Goal: Book appointment/travel/reservation

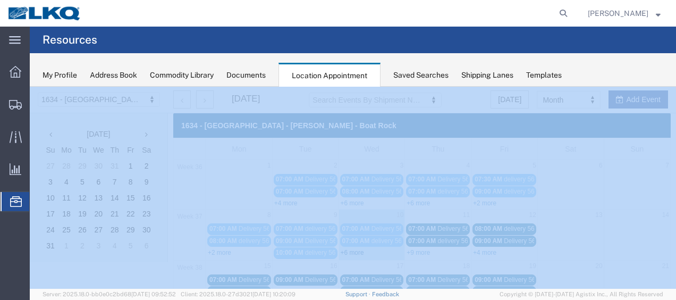
scroll to position [53, 0]
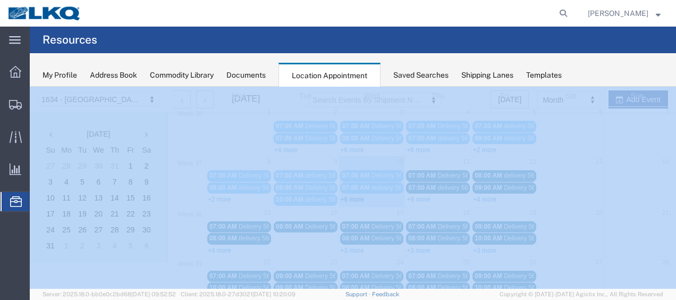
click at [356, 197] on link "+6 more" at bounding box center [352, 199] width 23 height 7
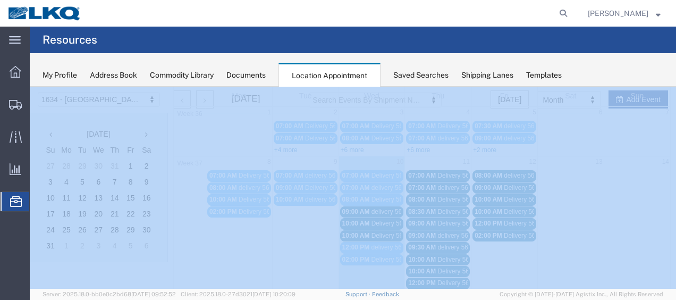
click at [367, 220] on span "10:00 AM" at bounding box center [356, 223] width 28 height 7
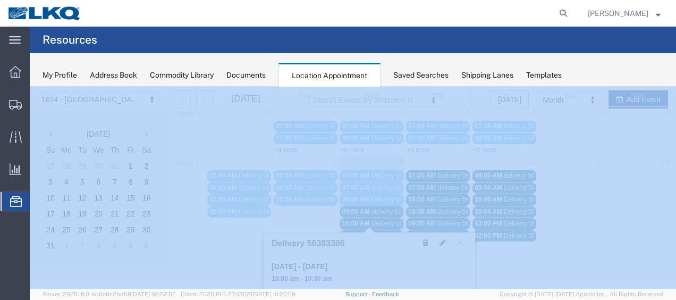
click at [379, 232] on span "Delivery 56397341" at bounding box center [398, 235] width 53 height 7
click at [374, 208] on span "delivery 56691736" at bounding box center [398, 211] width 52 height 7
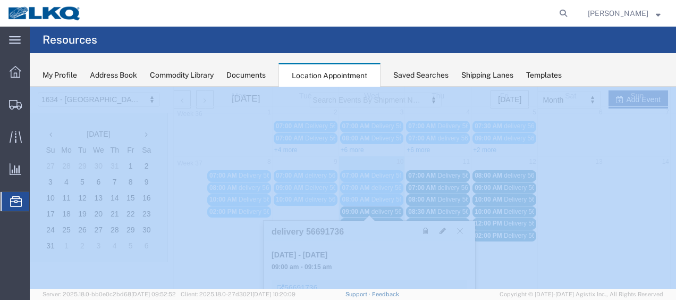
click at [382, 220] on div "10:00 AM Delivery 56383306" at bounding box center [372, 224] width 60 height 8
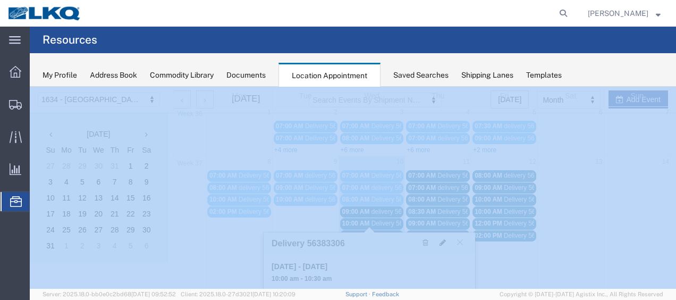
click at [443, 240] on icon at bounding box center [443, 242] width 6 height 7
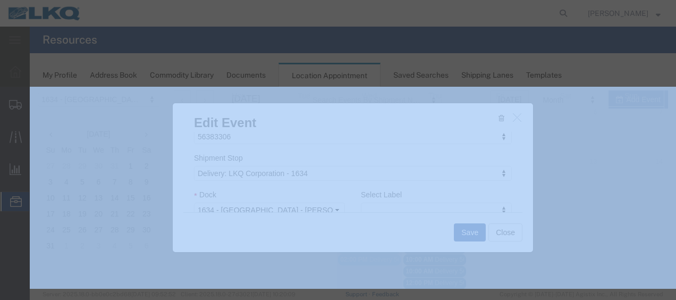
scroll to position [140, 0]
type input "de"
select select "40"
click at [468, 233] on button "Save" at bounding box center [470, 232] width 32 height 18
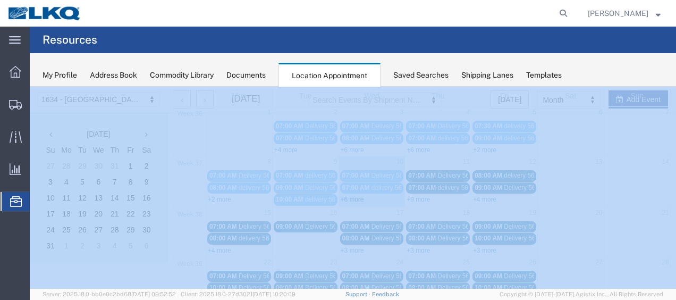
click at [353, 197] on link "+6 more" at bounding box center [352, 199] width 23 height 7
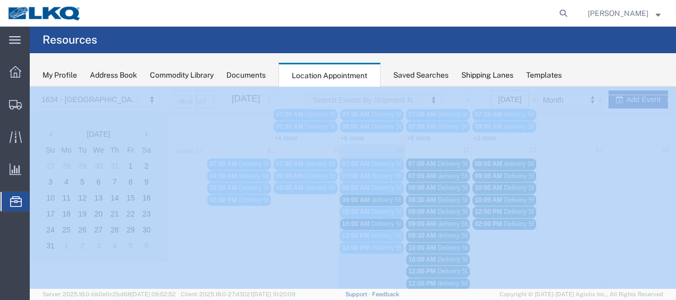
scroll to position [53, 0]
